Goal: Information Seeking & Learning: Understand process/instructions

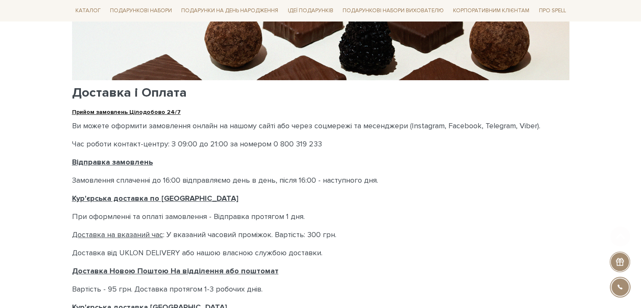
scroll to position [169, 0]
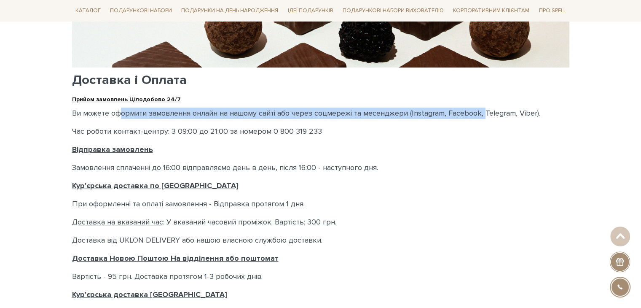
drag, startPoint x: 116, startPoint y: 114, endPoint x: 460, endPoint y: 111, distance: 343.2
click at [484, 108] on p "Ви можете оформити замовлення онлайн на нашому сайті або через соцмережі та мес…" at bounding box center [321, 113] width 498 height 11
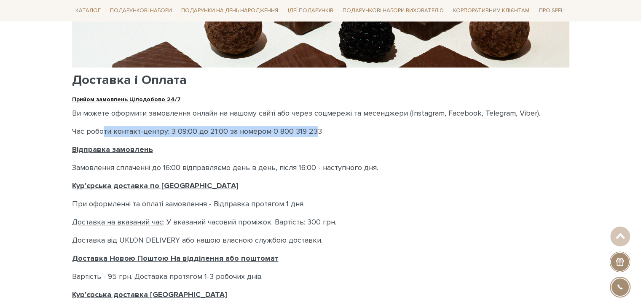
drag, startPoint x: 100, startPoint y: 133, endPoint x: 311, endPoint y: 129, distance: 210.9
click at [313, 129] on p "Час роботи контакт-центру: З 09:00 до 21:00 за номером 0 800 319 233" at bounding box center [321, 131] width 498 height 11
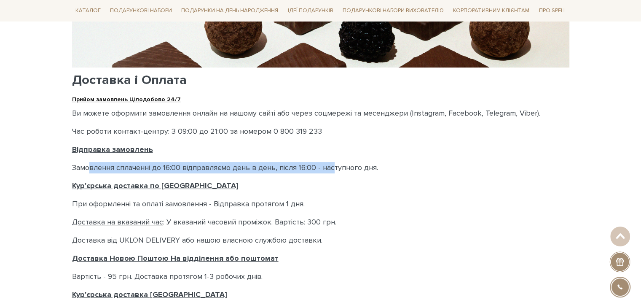
drag, startPoint x: 91, startPoint y: 167, endPoint x: 334, endPoint y: 164, distance: 243.7
click at [334, 164] on p "Замовлення сплаченні до 16:00 відправляємо день в день, після 16:00 - наступног…" at bounding box center [321, 167] width 498 height 11
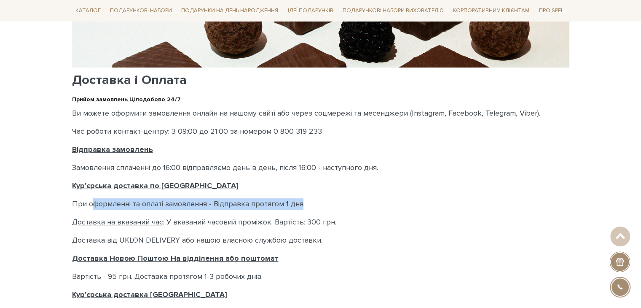
drag, startPoint x: 91, startPoint y: 203, endPoint x: 302, endPoint y: 200, distance: 211.7
click at [302, 200] on p "При оформленні та оплаті замовлення - Відправка протягом 1 дня." at bounding box center [321, 203] width 498 height 11
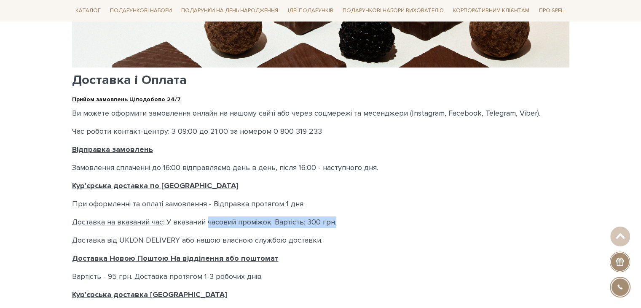
drag, startPoint x: 207, startPoint y: 221, endPoint x: 350, endPoint y: 218, distance: 142.1
click at [350, 218] on p "Доставка на вказаний час : У вказаний часовий проміжок. Вартість: 300 грн." at bounding box center [321, 221] width 498 height 11
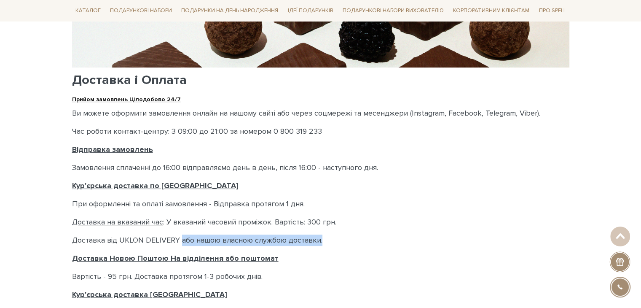
drag, startPoint x: 180, startPoint y: 237, endPoint x: 323, endPoint y: 238, distance: 142.1
click at [323, 238] on p "Доставка від UKLON DELIVERY або нашою власною службою доставки." at bounding box center [321, 239] width 498 height 11
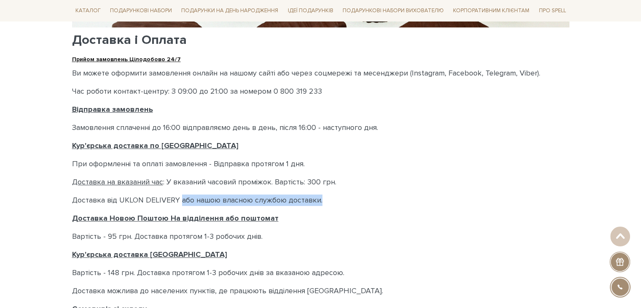
scroll to position [211, 0]
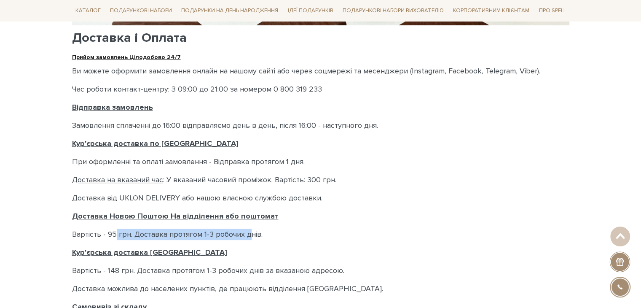
drag, startPoint x: 116, startPoint y: 235, endPoint x: 247, endPoint y: 235, distance: 131.6
click at [247, 235] on p "Вартість - 95 грн. Доставка протягом 1-3 робочих днів." at bounding box center [321, 234] width 498 height 11
click at [32, 260] on body "Подарункові набори SALE Корпоративним клієнтам Доставка і оплата Консультація: …" at bounding box center [320, 258] width 641 height 938
drag, startPoint x: 132, startPoint y: 232, endPoint x: 224, endPoint y: 226, distance: 92.1
click at [224, 226] on div "Доставка і Оплата Прийом замовлень Цілодобово 24/7 Ви можете оформити замовленн…" at bounding box center [321, 185] width 498 height 528
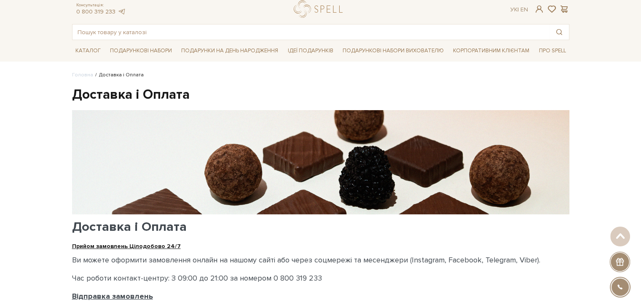
scroll to position [0, 0]
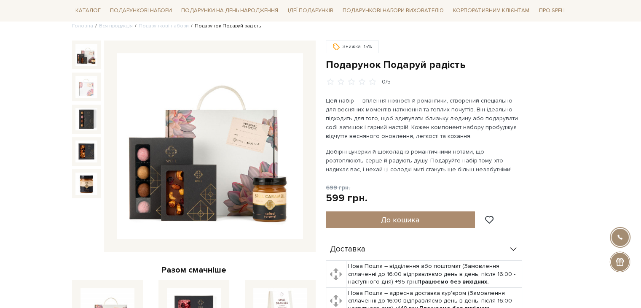
scroll to position [282, 0]
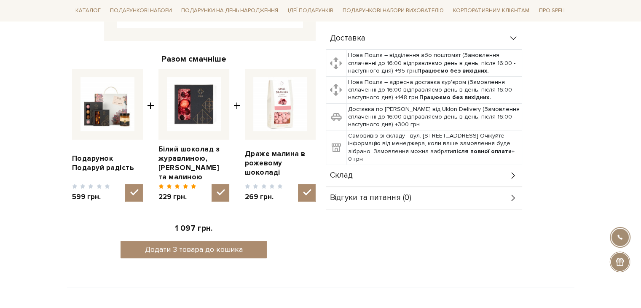
click at [395, 176] on div "Склад" at bounding box center [424, 175] width 196 height 22
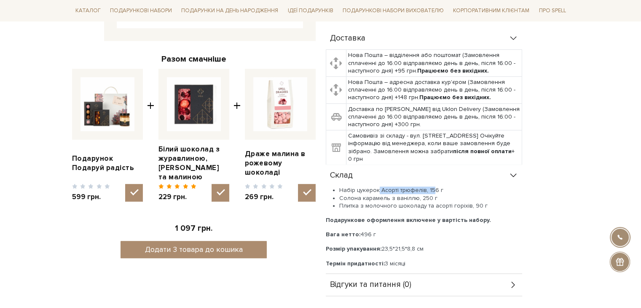
drag, startPoint x: 377, startPoint y: 189, endPoint x: 432, endPoint y: 187, distance: 54.4
click at [432, 187] on li "Набір цукерок Асорті трюфелів, 156 г" at bounding box center [430, 190] width 183 height 8
drag, startPoint x: 382, startPoint y: 204, endPoint x: 447, endPoint y: 204, distance: 64.1
click at [447, 204] on li "Плитка з молочного шоколаду та асорті горіхів, 90 г" at bounding box center [430, 206] width 183 height 8
